Goal: Task Accomplishment & Management: Manage account settings

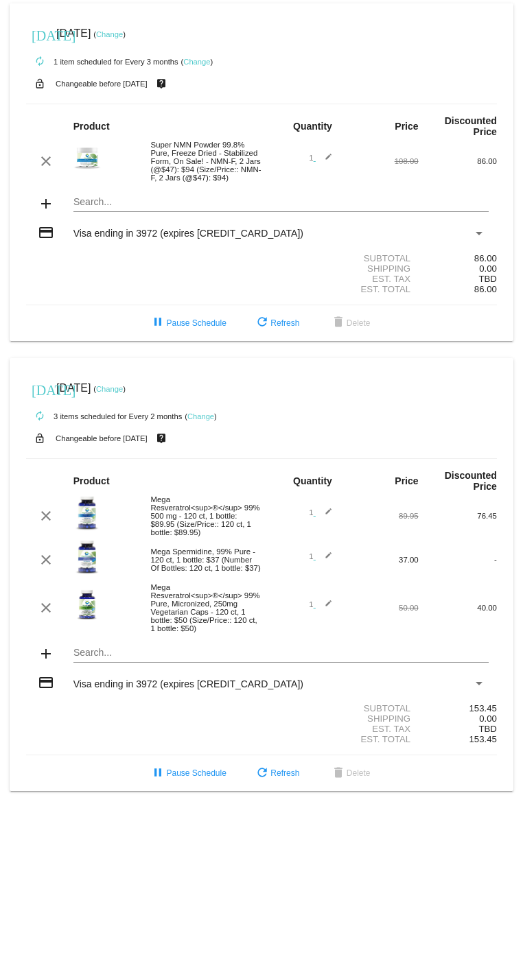
click at [123, 388] on link "Change" at bounding box center [109, 389] width 27 height 8
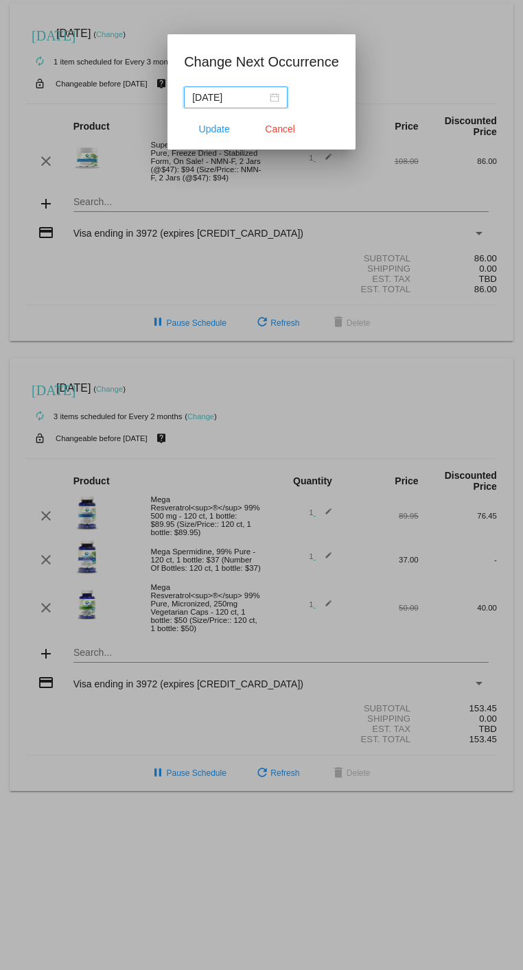
click at [272, 96] on div "[DATE]" at bounding box center [235, 97] width 87 height 15
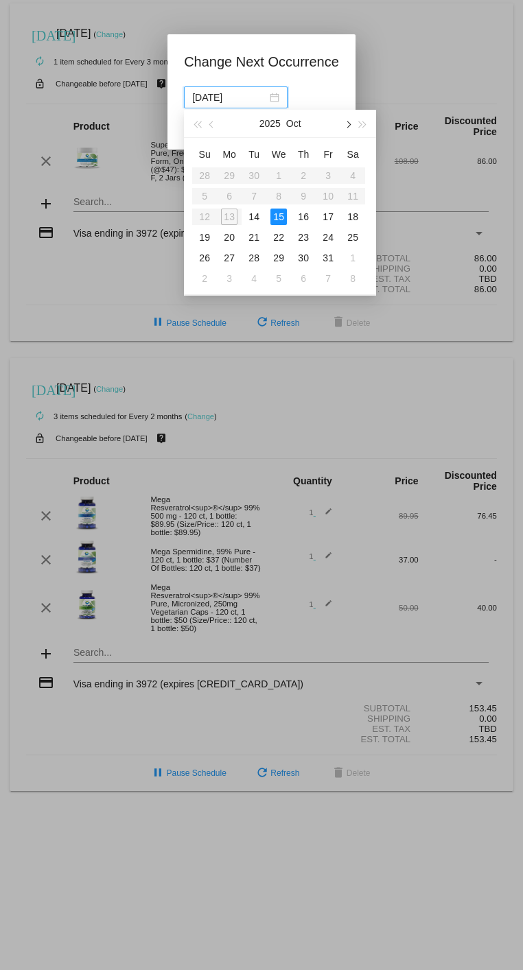
click at [348, 124] on span "button" at bounding box center [347, 124] width 7 height 7
click at [211, 125] on span "button" at bounding box center [212, 124] width 7 height 7
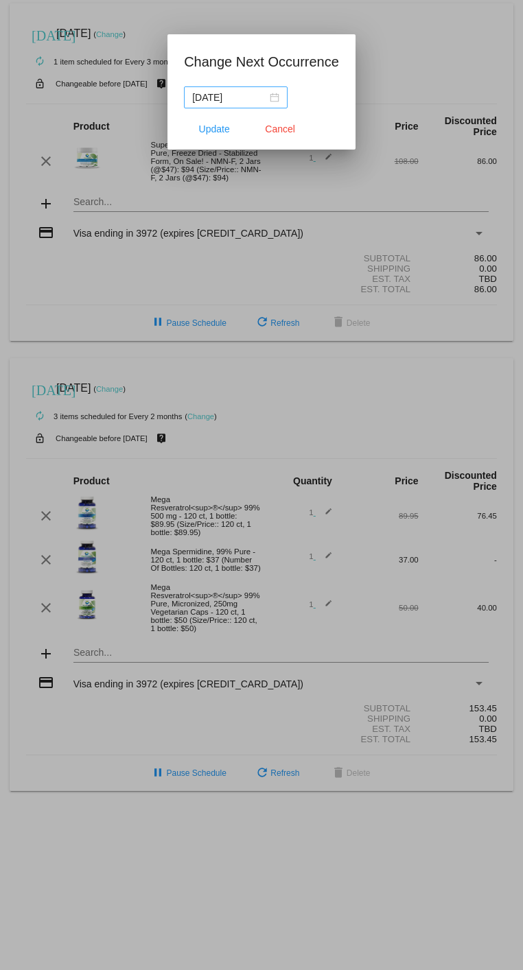
click at [273, 97] on div "[DATE]" at bounding box center [235, 97] width 87 height 15
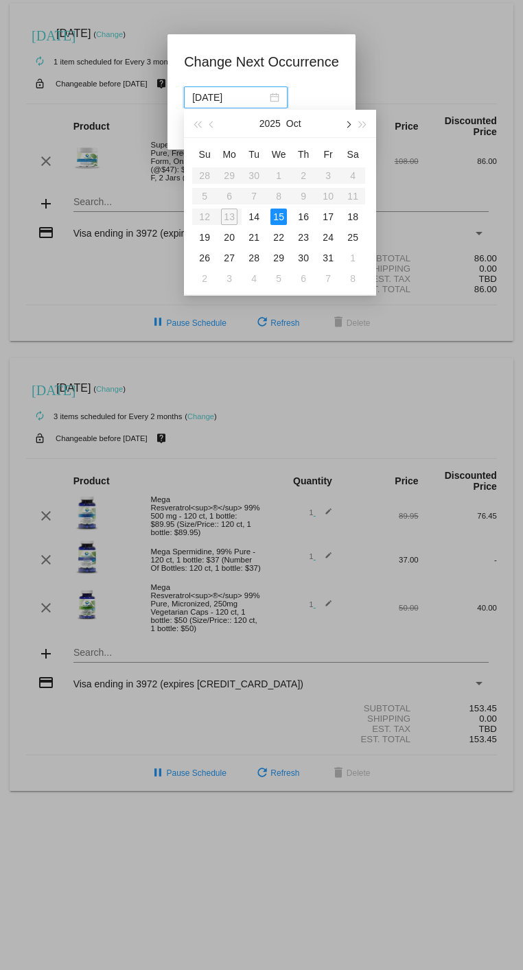
click at [348, 123] on span "button" at bounding box center [347, 124] width 7 height 7
click at [230, 171] on div "1" at bounding box center [229, 175] width 16 height 16
type input "[DATE]"
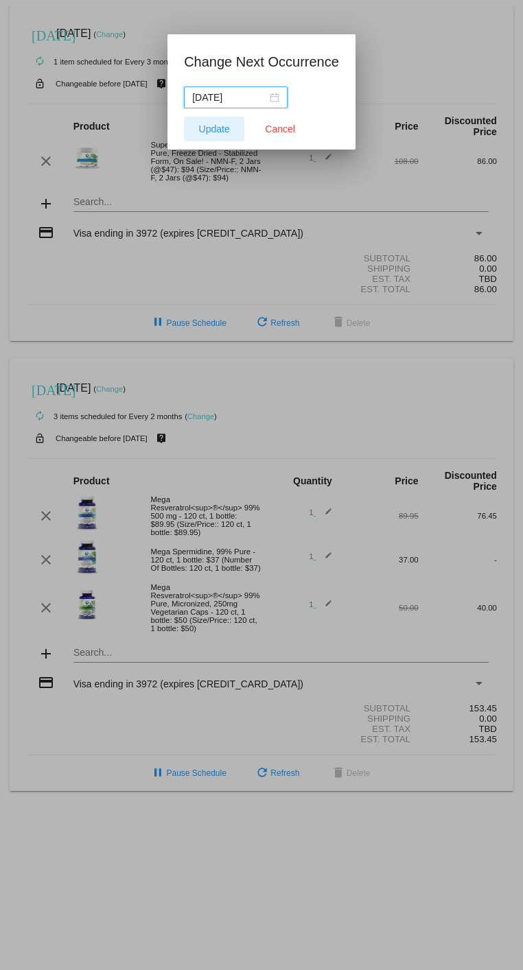
click at [219, 130] on span "Update" at bounding box center [214, 128] width 31 height 11
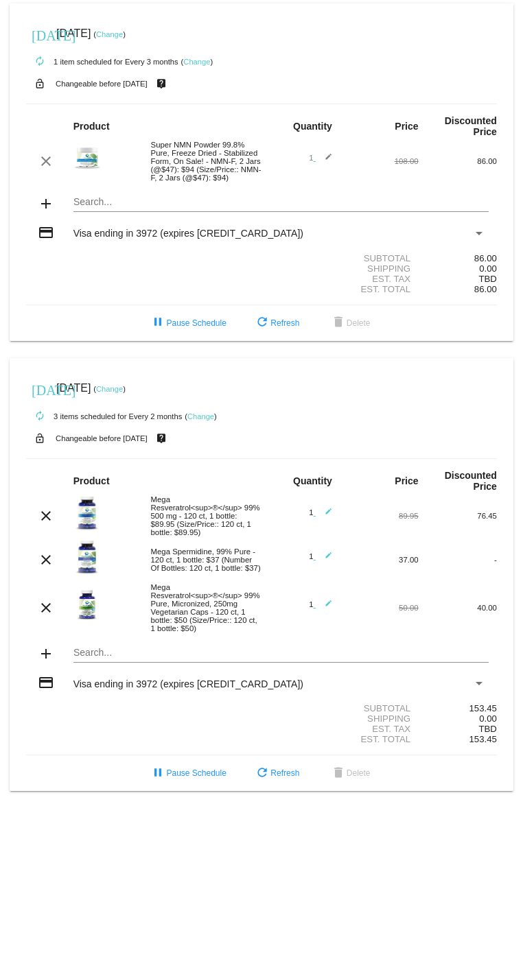
click at [123, 32] on link "Change" at bounding box center [109, 34] width 27 height 8
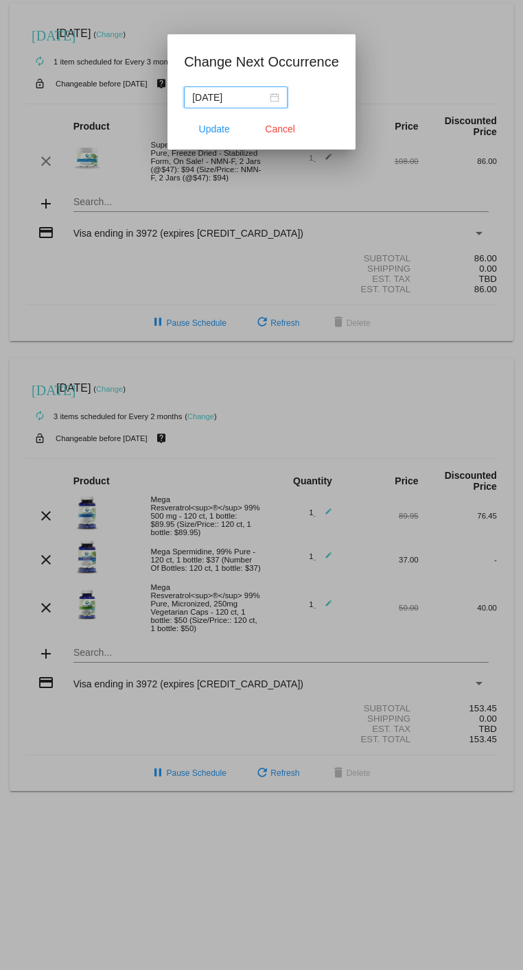
click at [273, 99] on div "[DATE]" at bounding box center [235, 97] width 87 height 15
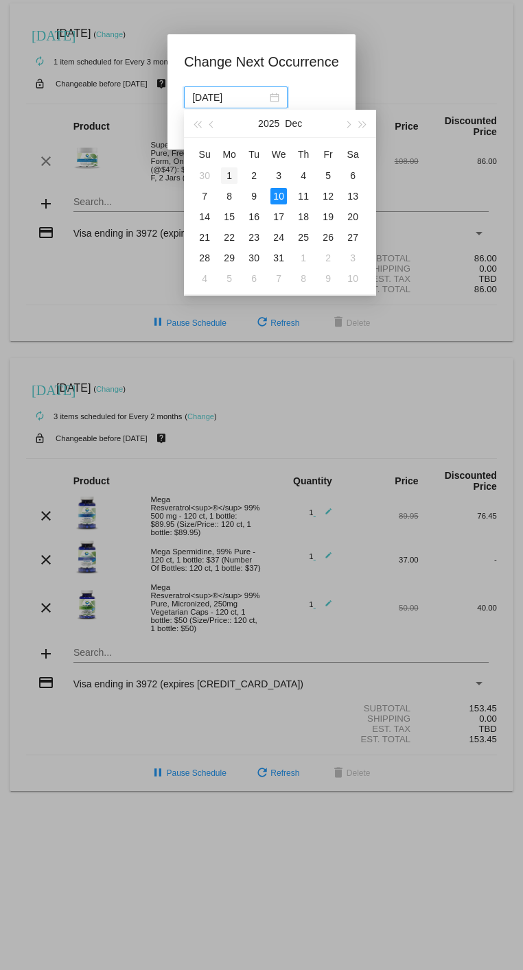
click at [232, 176] on div "1" at bounding box center [229, 175] width 16 height 16
type input "[DATE]"
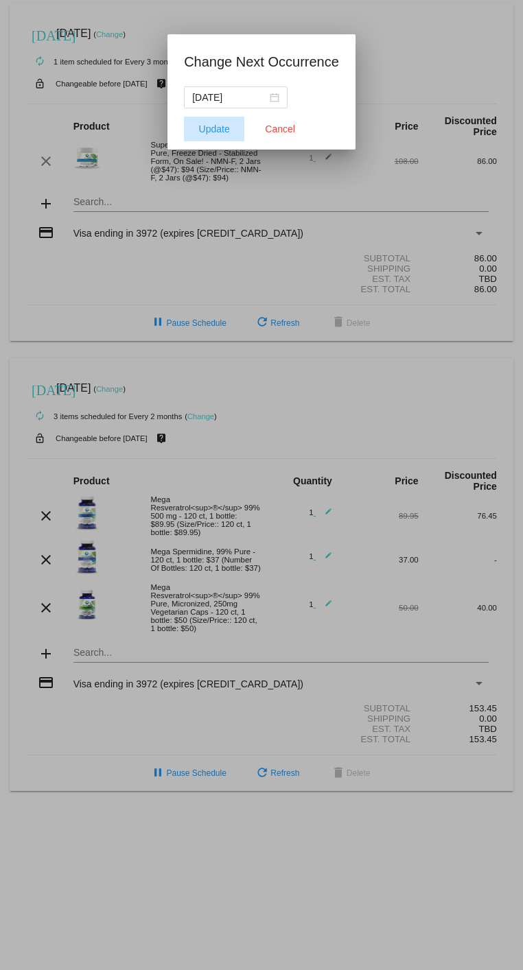
click at [223, 131] on span "Update" at bounding box center [214, 128] width 31 height 11
